Goal: Task Accomplishment & Management: Manage account settings

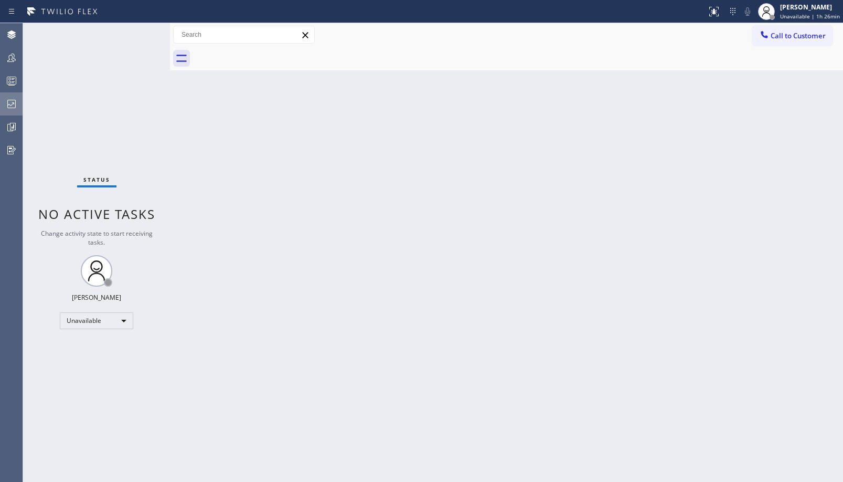
click at [13, 107] on icon at bounding box center [11, 104] width 13 height 13
click at [121, 321] on div "Unavailable" at bounding box center [96, 320] width 73 height 17
click at [110, 331] on li "Offline" at bounding box center [95, 335] width 71 height 13
click at [466, 286] on div "Back to Dashboard Change Sender ID Customers Technicians Select a contact Outbo…" at bounding box center [506, 252] width 673 height 459
click at [786, 17] on div "Ambrosio Lebios Offline | 10s" at bounding box center [814, 11] width 57 height 18
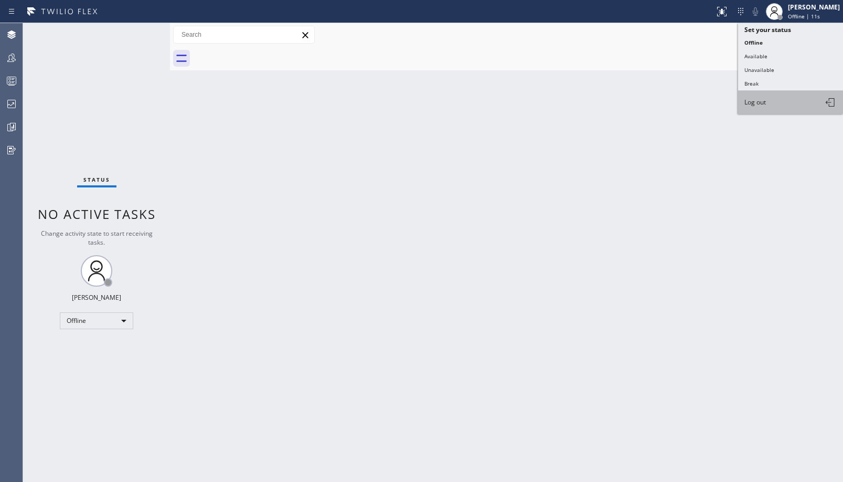
click at [784, 100] on button "Log out" at bounding box center [790, 102] width 105 height 23
